Goal: Check status: Check status

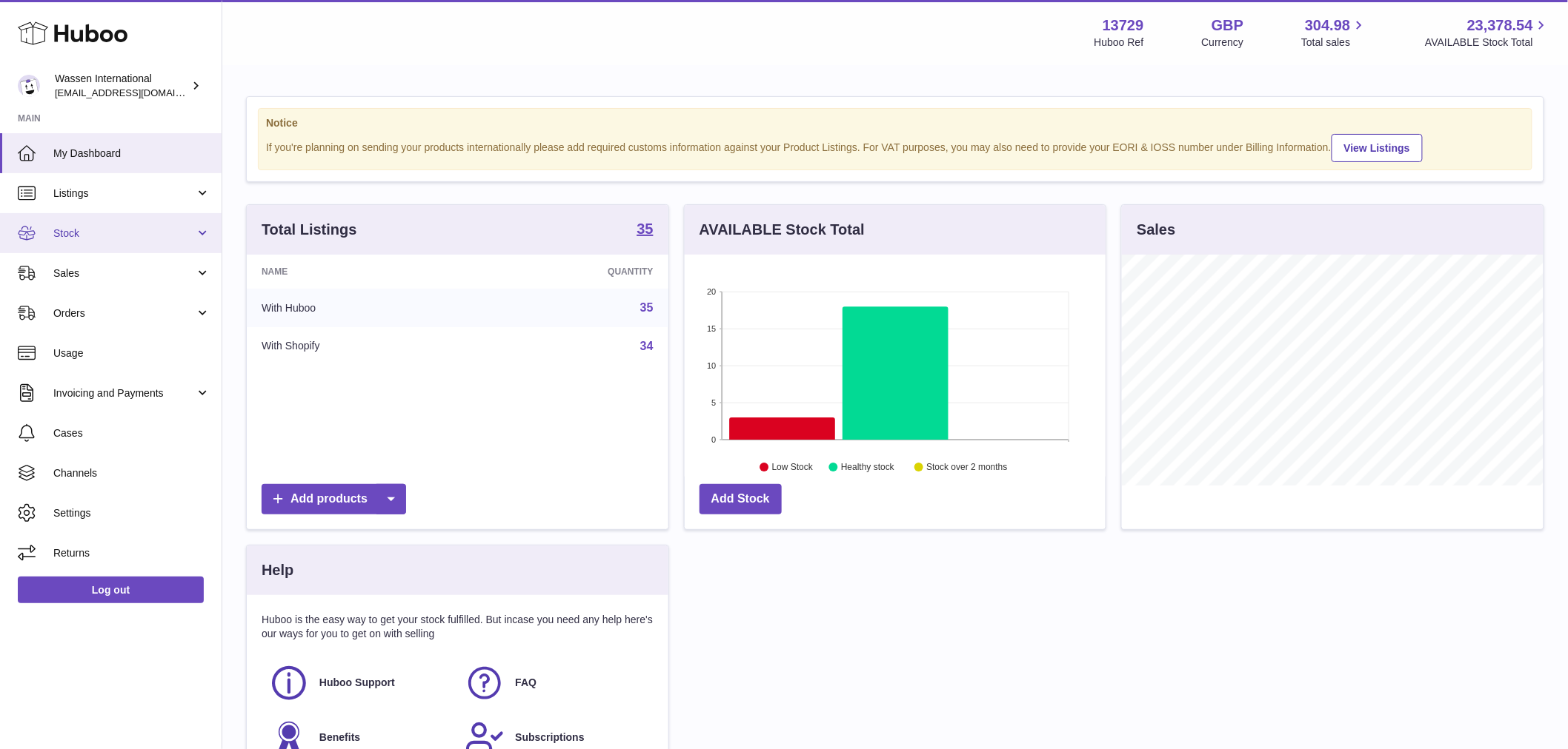
scroll to position [231, 421]
click at [75, 235] on span "Stock" at bounding box center [125, 233] width 142 height 14
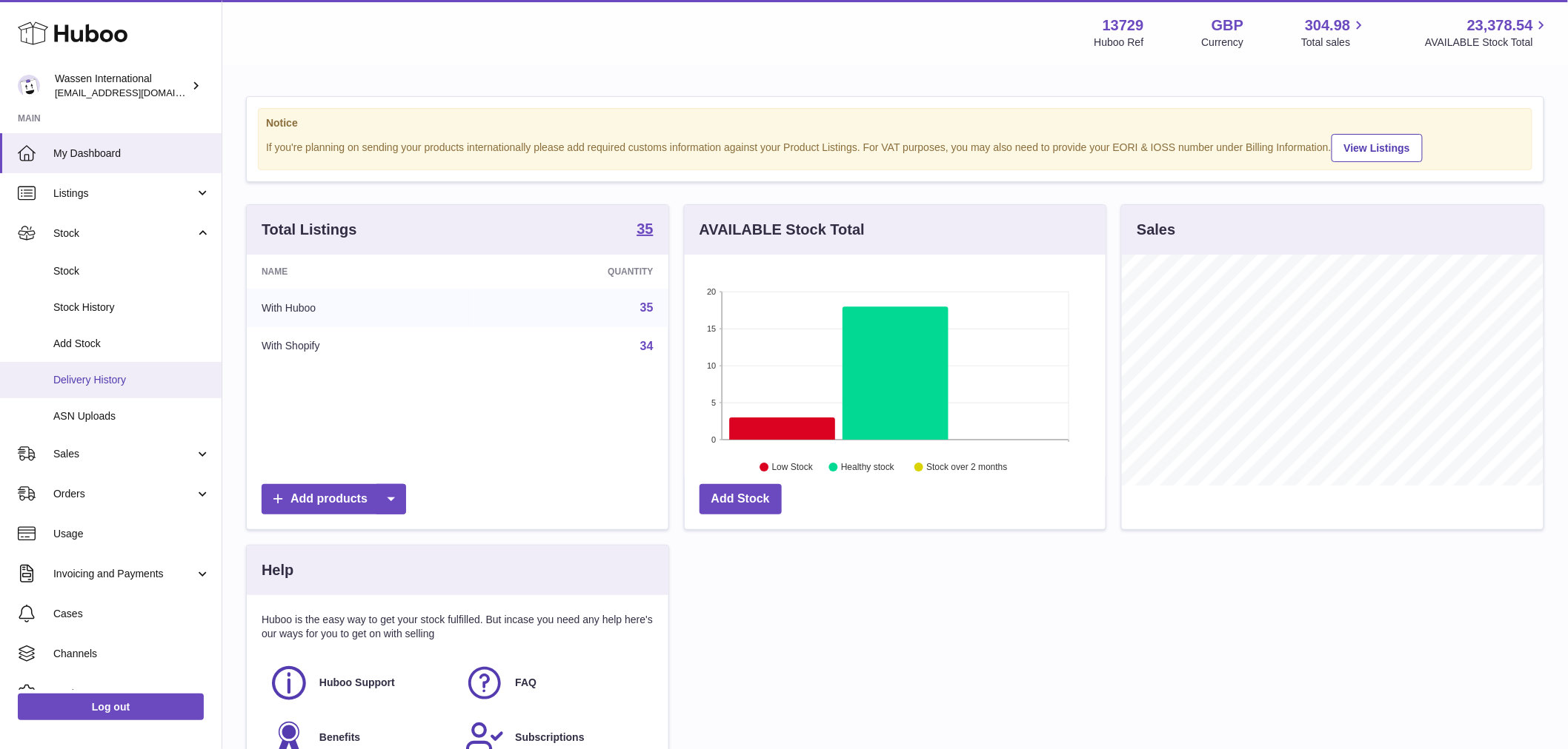
click at [100, 376] on span "Delivery History" at bounding box center [132, 380] width 157 height 14
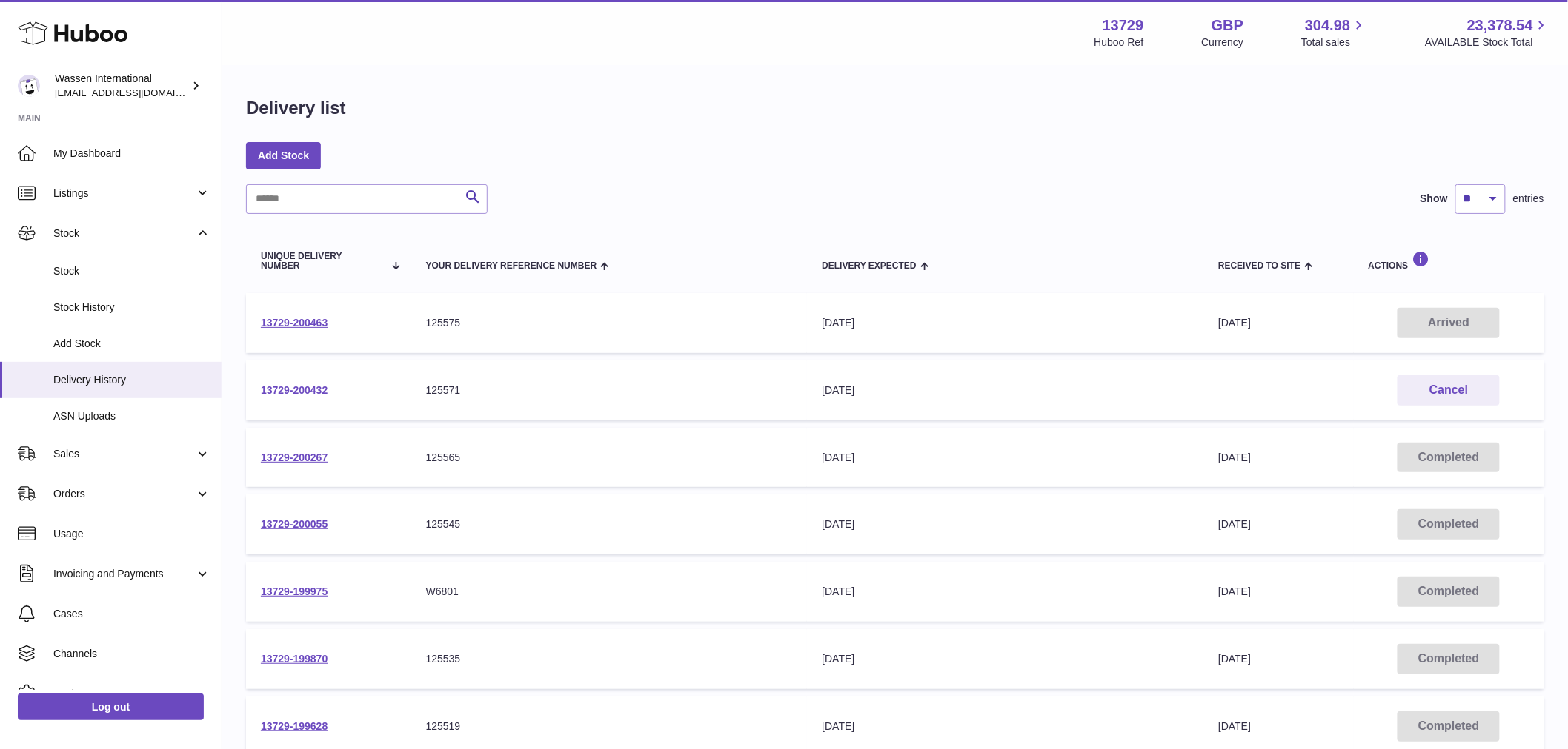
click at [327, 394] on link "13729-200432" at bounding box center [294, 390] width 66 height 12
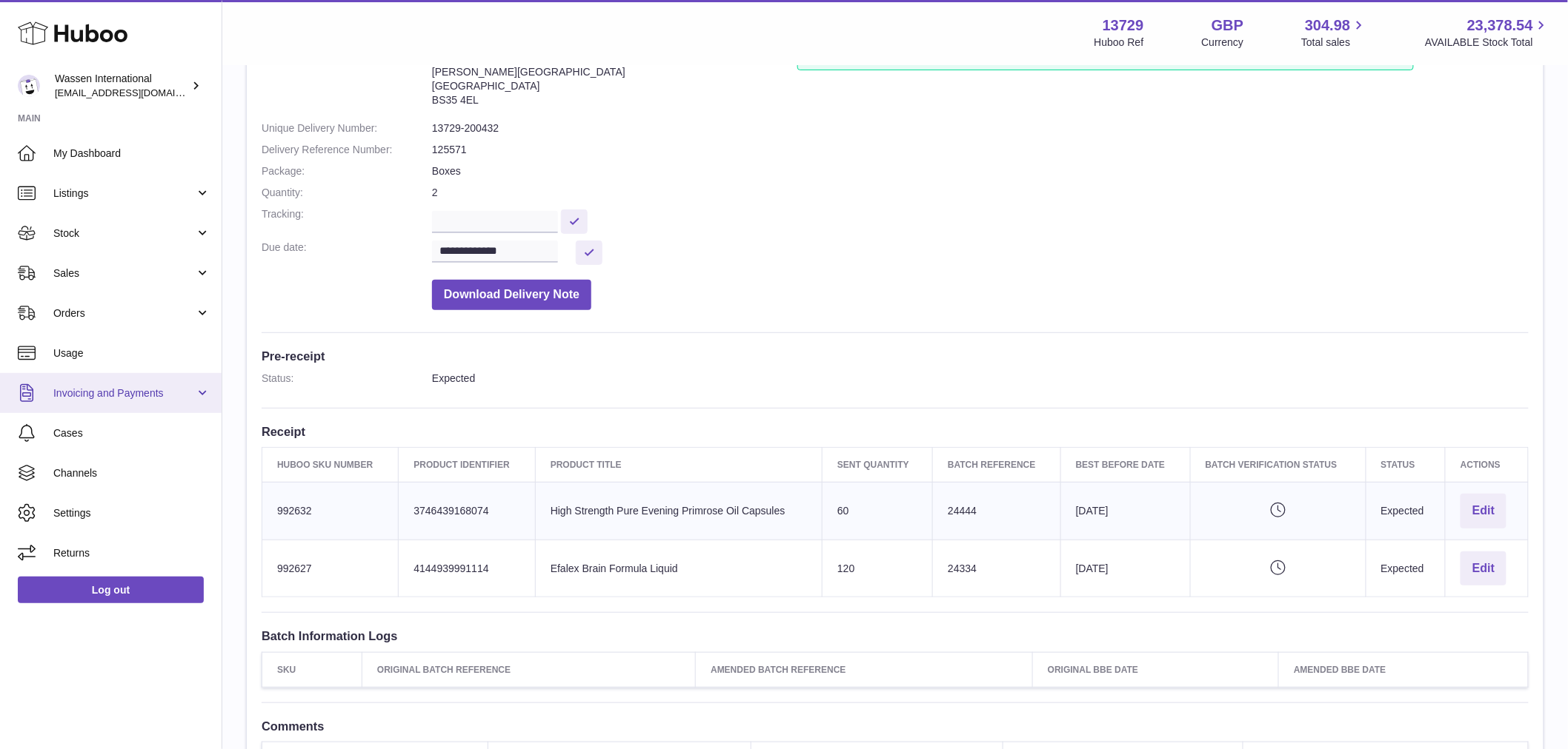
scroll to position [165, 0]
